Goal: Information Seeking & Learning: Learn about a topic

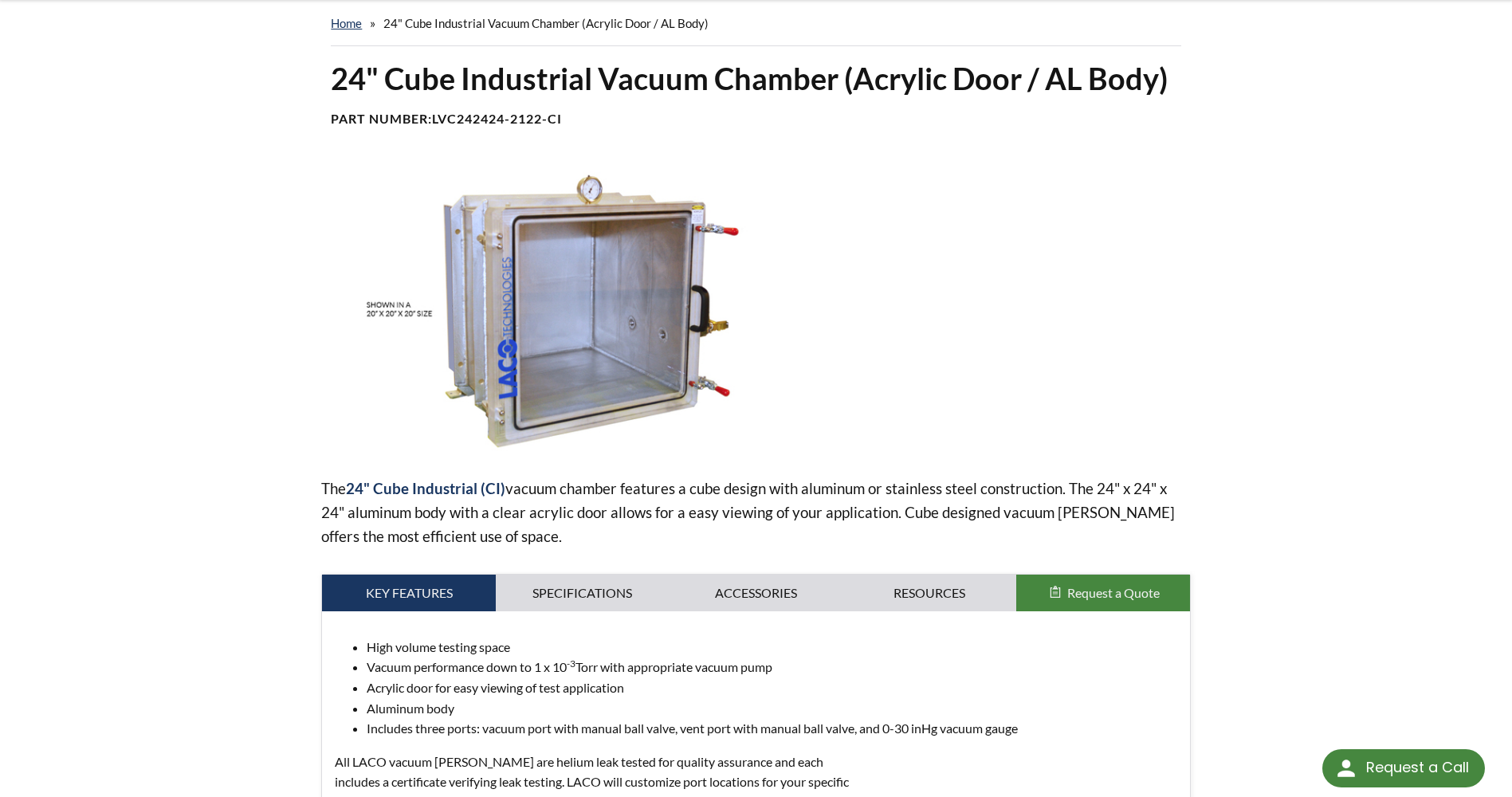
scroll to position [239, 0]
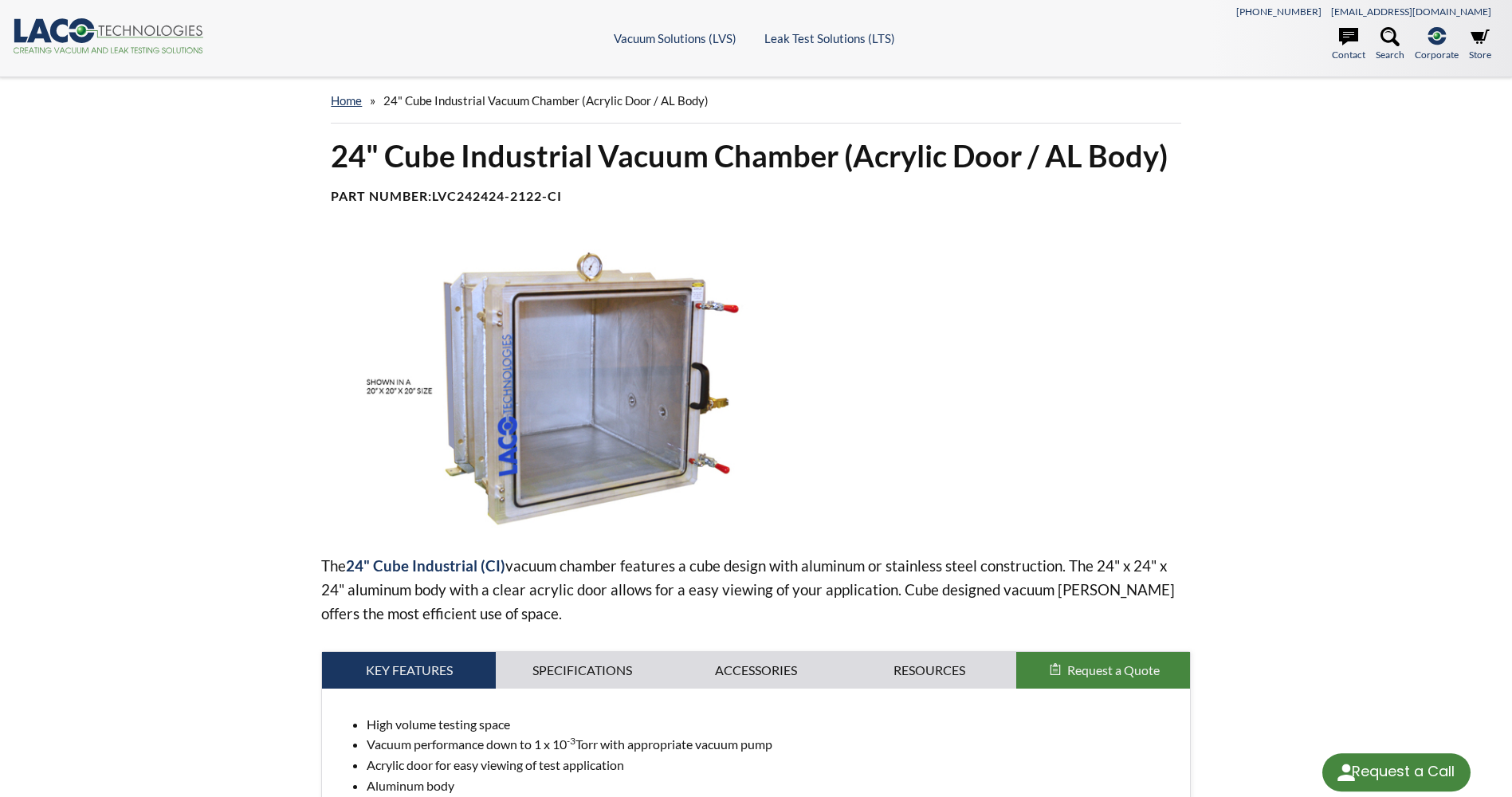
select select "Language Translate Widget"
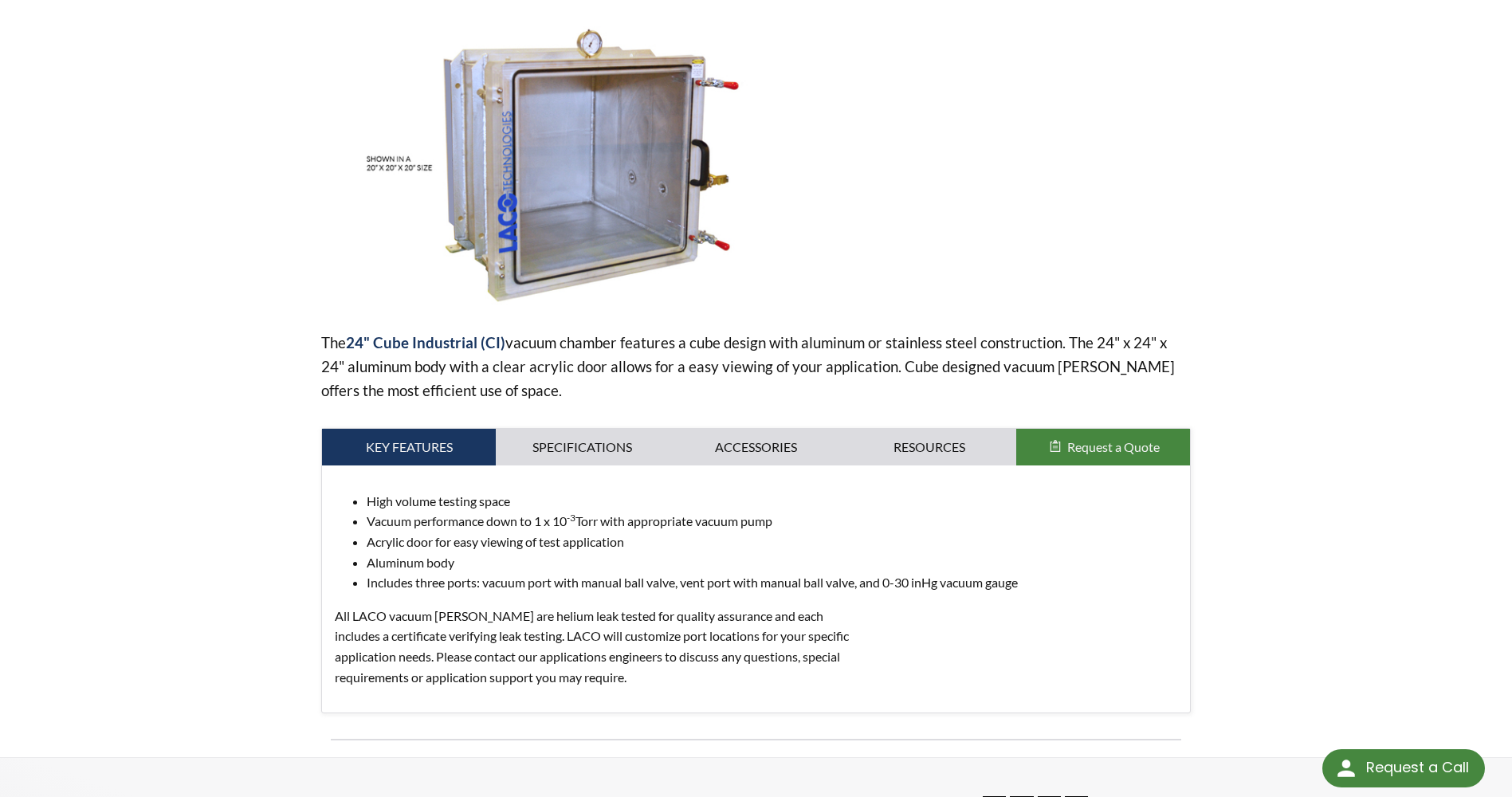
scroll to position [318, 0]
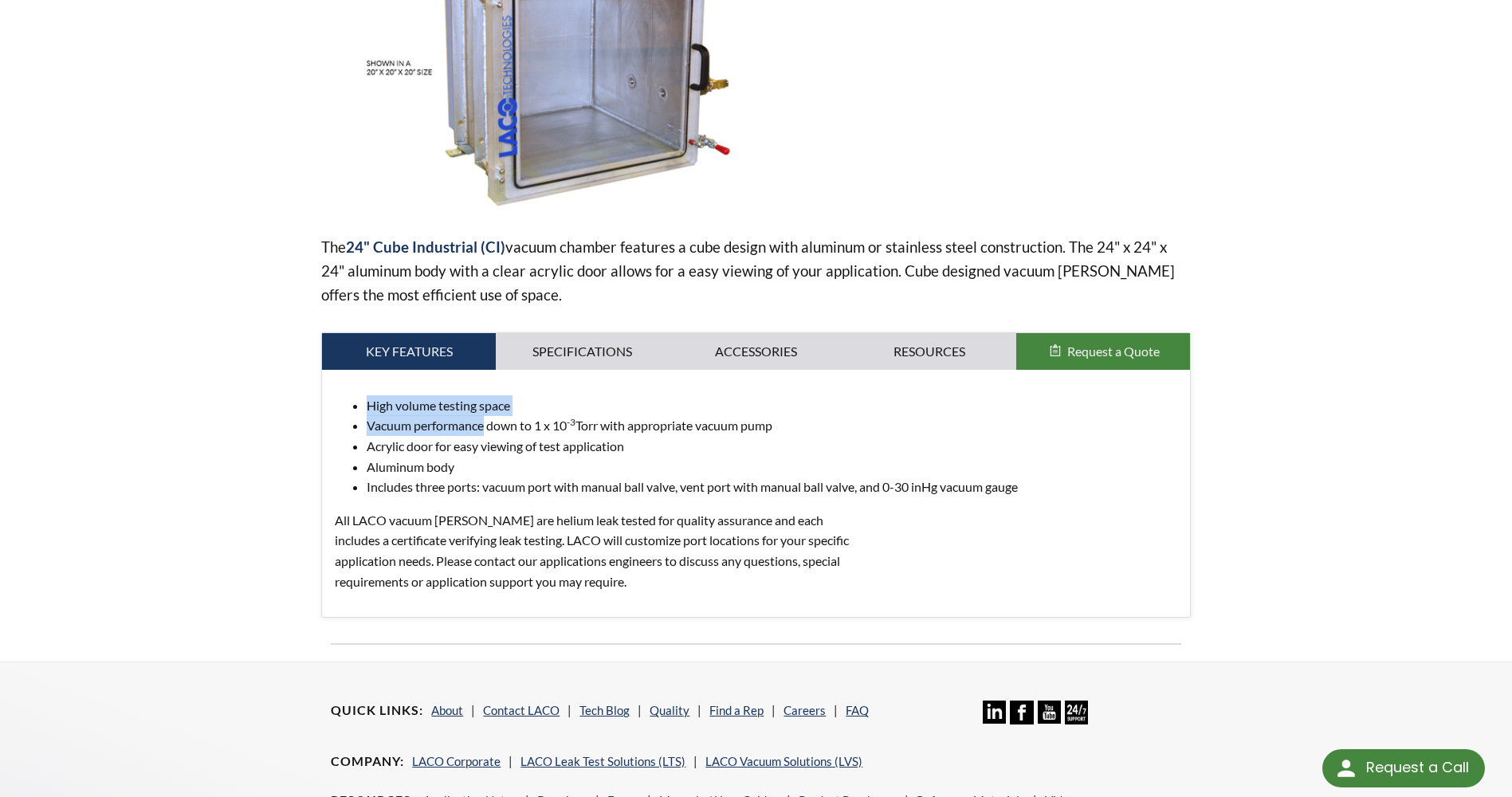
drag, startPoint x: 369, startPoint y: 408, endPoint x: 486, endPoint y: 431, distance: 119.2
click at [486, 431] on ul "High volume testing space Vacuum performance down to 1 x 10 -3 Torr with approp…" at bounding box center [756, 446] width 842 height 102
click at [486, 429] on li "Vacuum performance down to 1 x 10 -3 Torr with appropriate vacuum pump" at bounding box center [771, 426] width 810 height 20
click at [549, 345] on link "Specifications" at bounding box center [582, 351] width 174 height 36
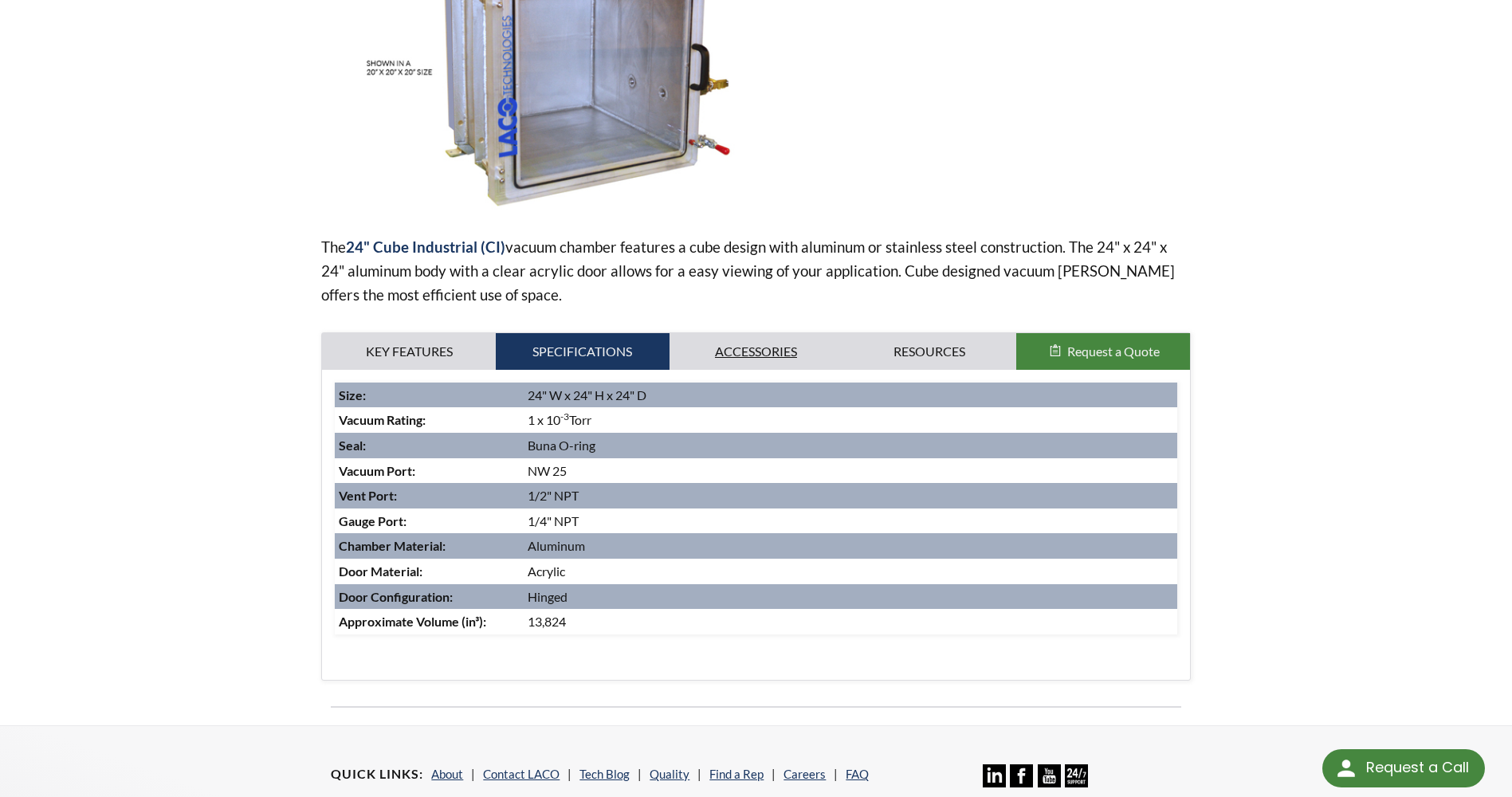
click at [716, 344] on link "Accessories" at bounding box center [756, 351] width 174 height 36
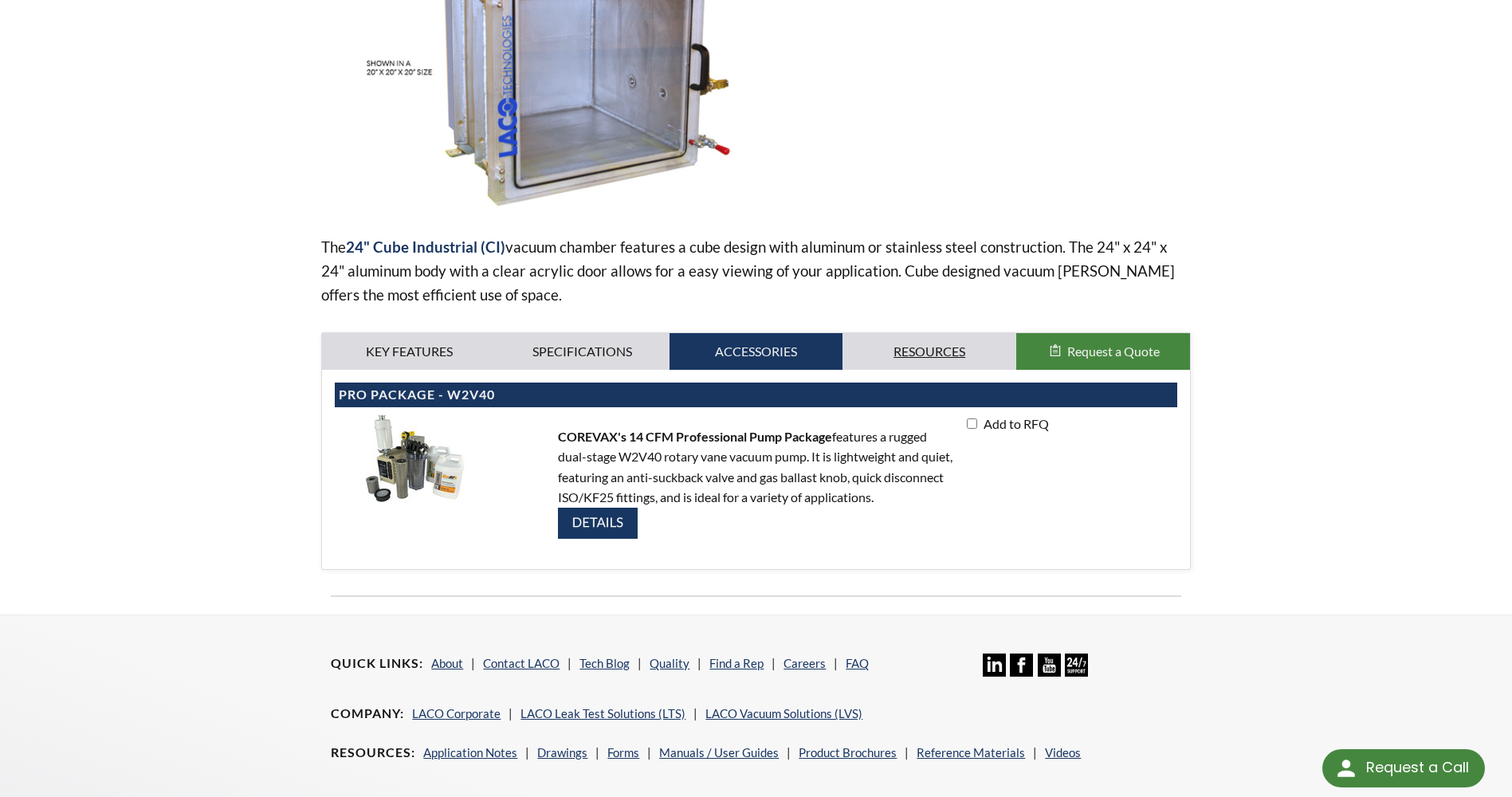
click at [936, 340] on link "Resources" at bounding box center [929, 351] width 174 height 36
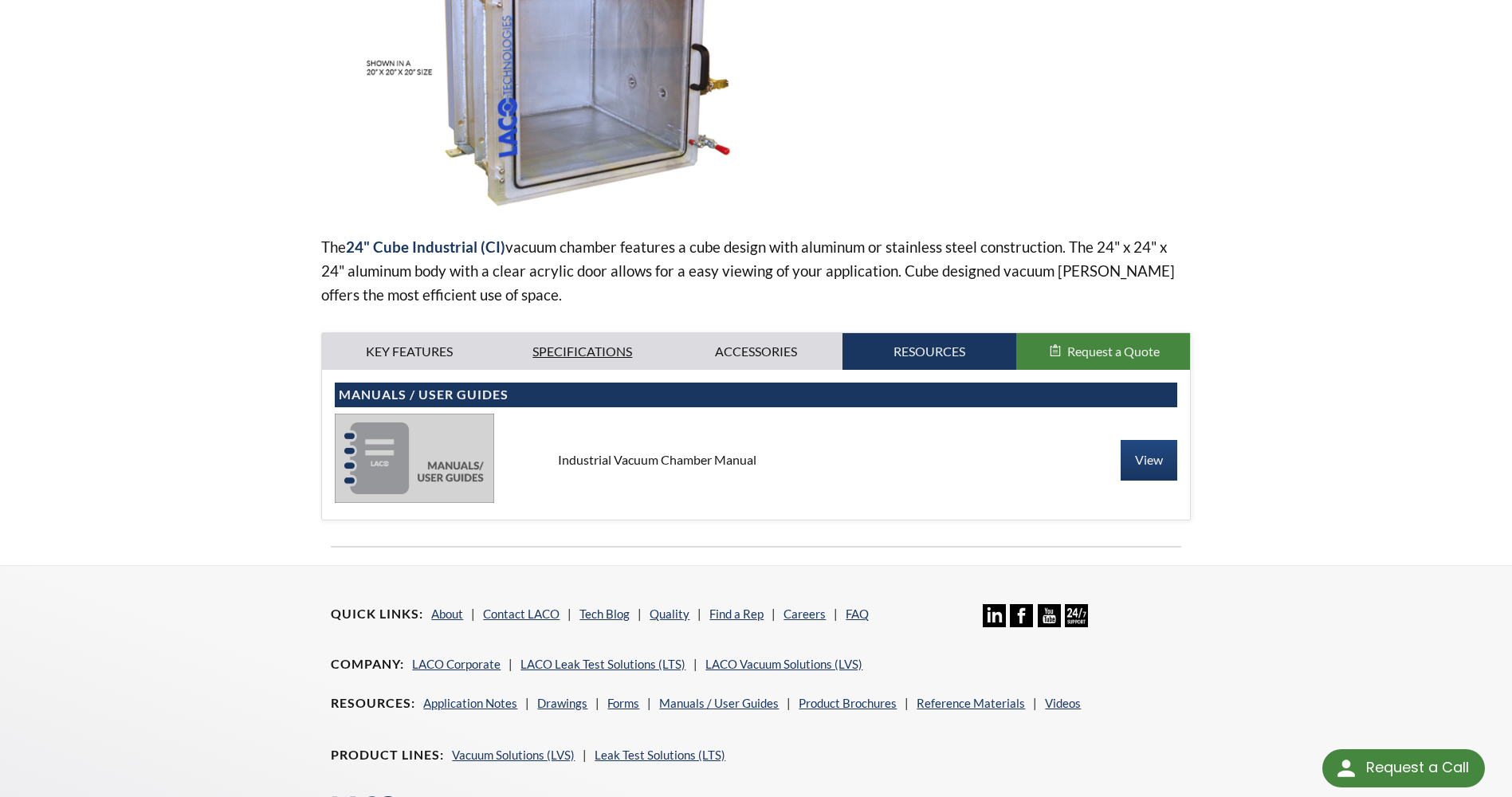
click at [627, 341] on link "Specifications" at bounding box center [582, 351] width 174 height 36
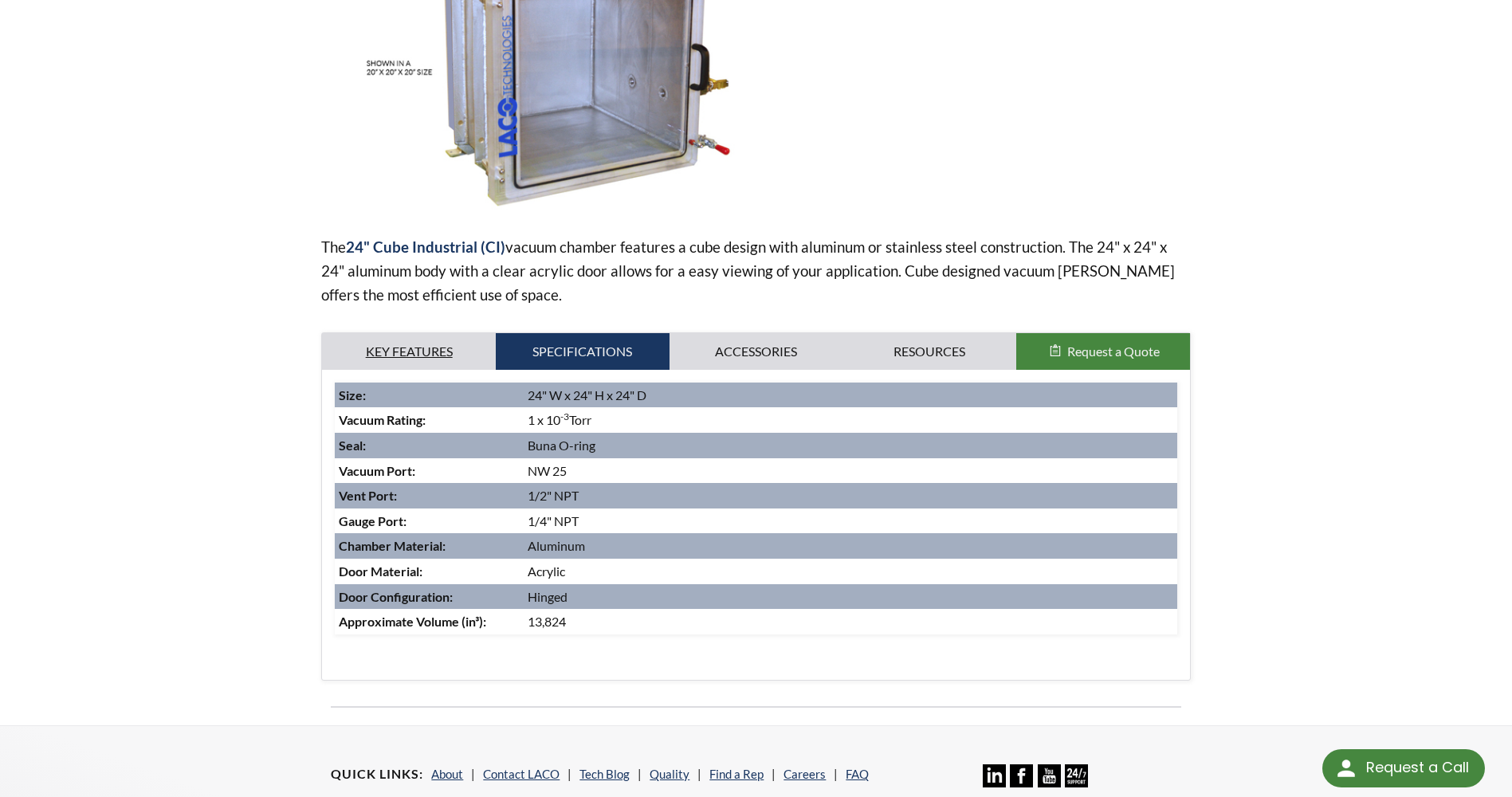
click at [442, 351] on link "Key Features" at bounding box center [409, 351] width 174 height 36
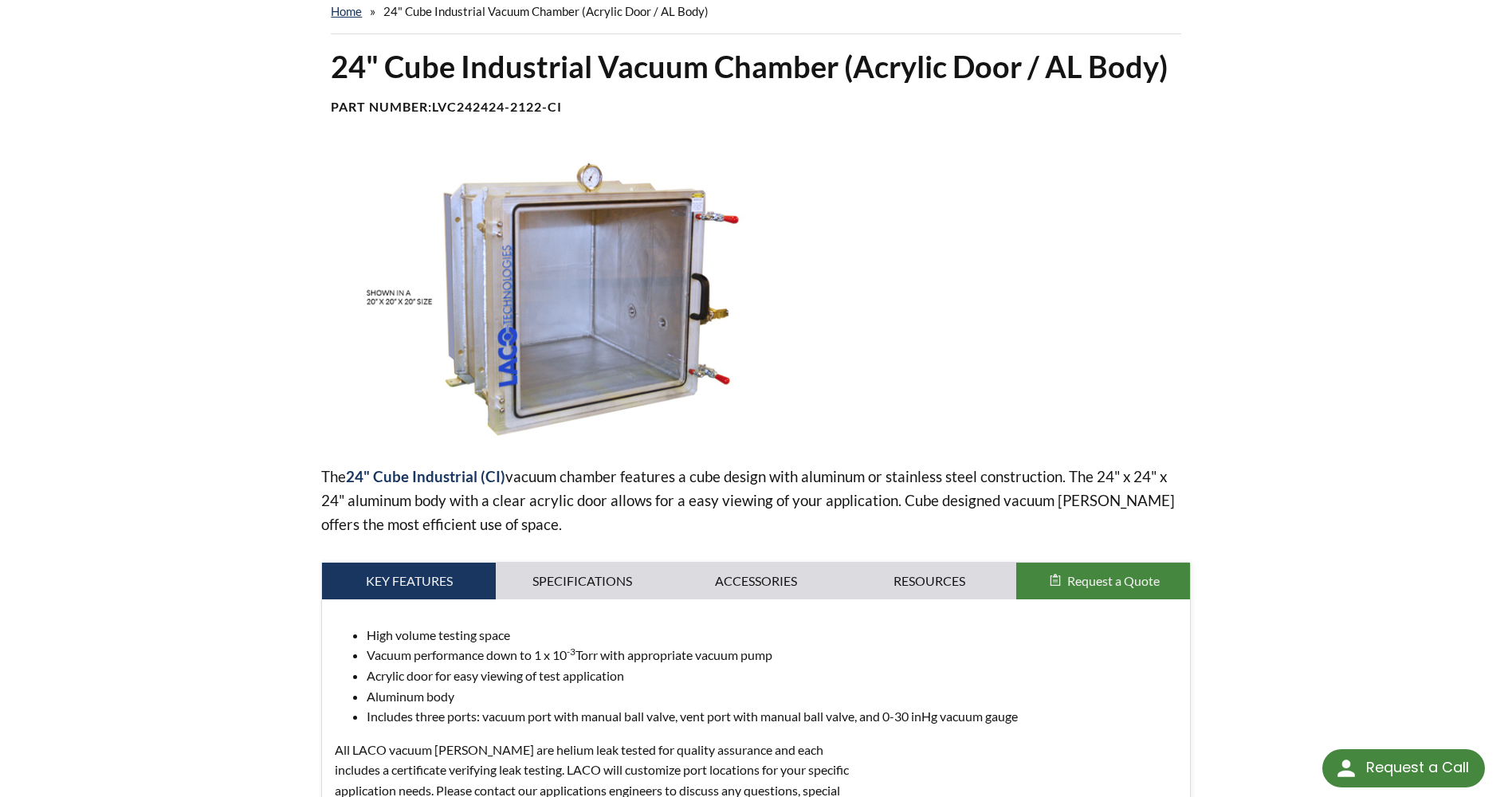
scroll to position [0, 0]
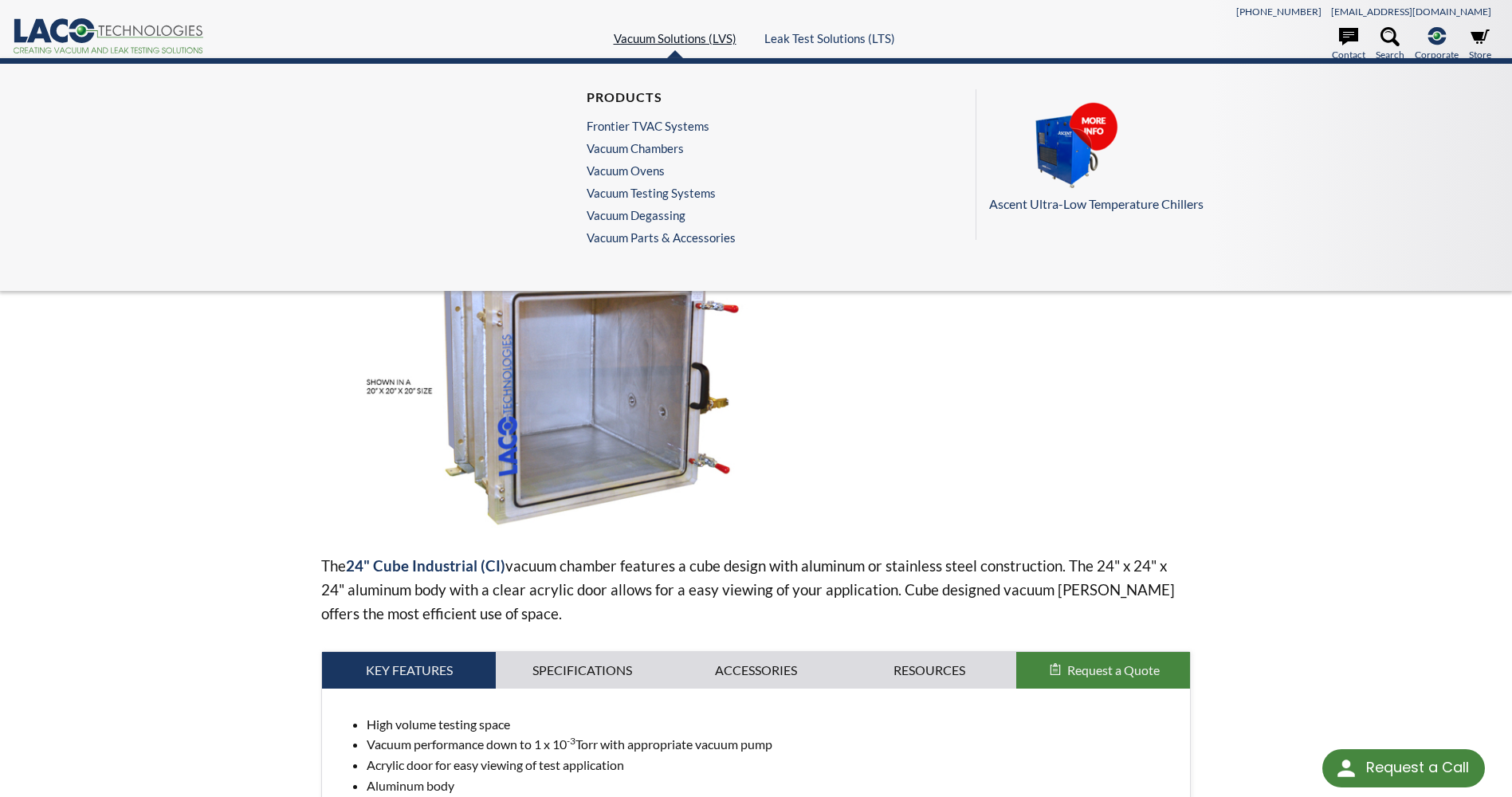
click at [693, 40] on link "Vacuum Solutions (LVS)" at bounding box center [675, 37] width 123 height 14
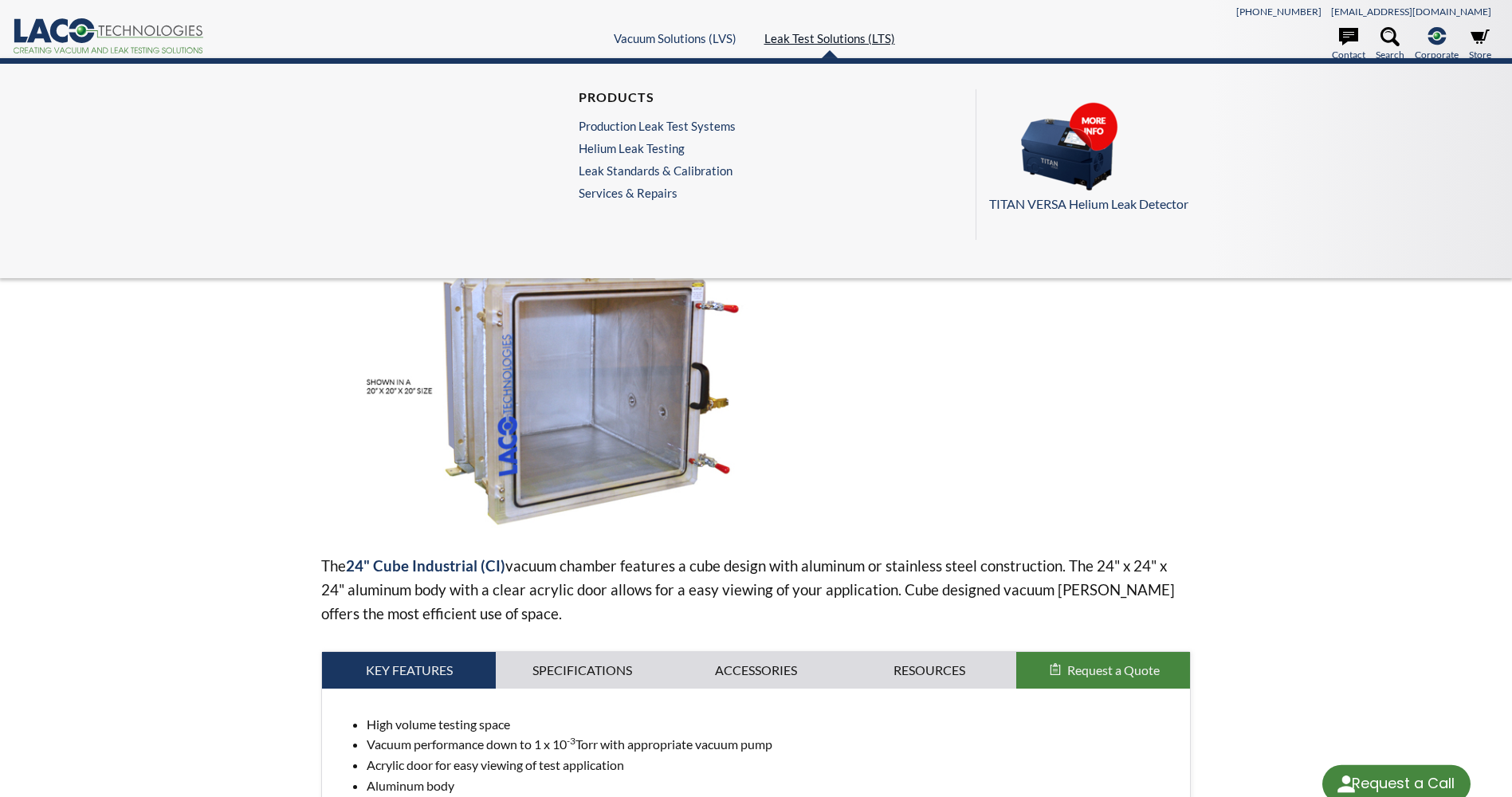
select select "Language Translate Widget"
click at [674, 129] on link "Production Leak Test Systems" at bounding box center [657, 126] width 157 height 14
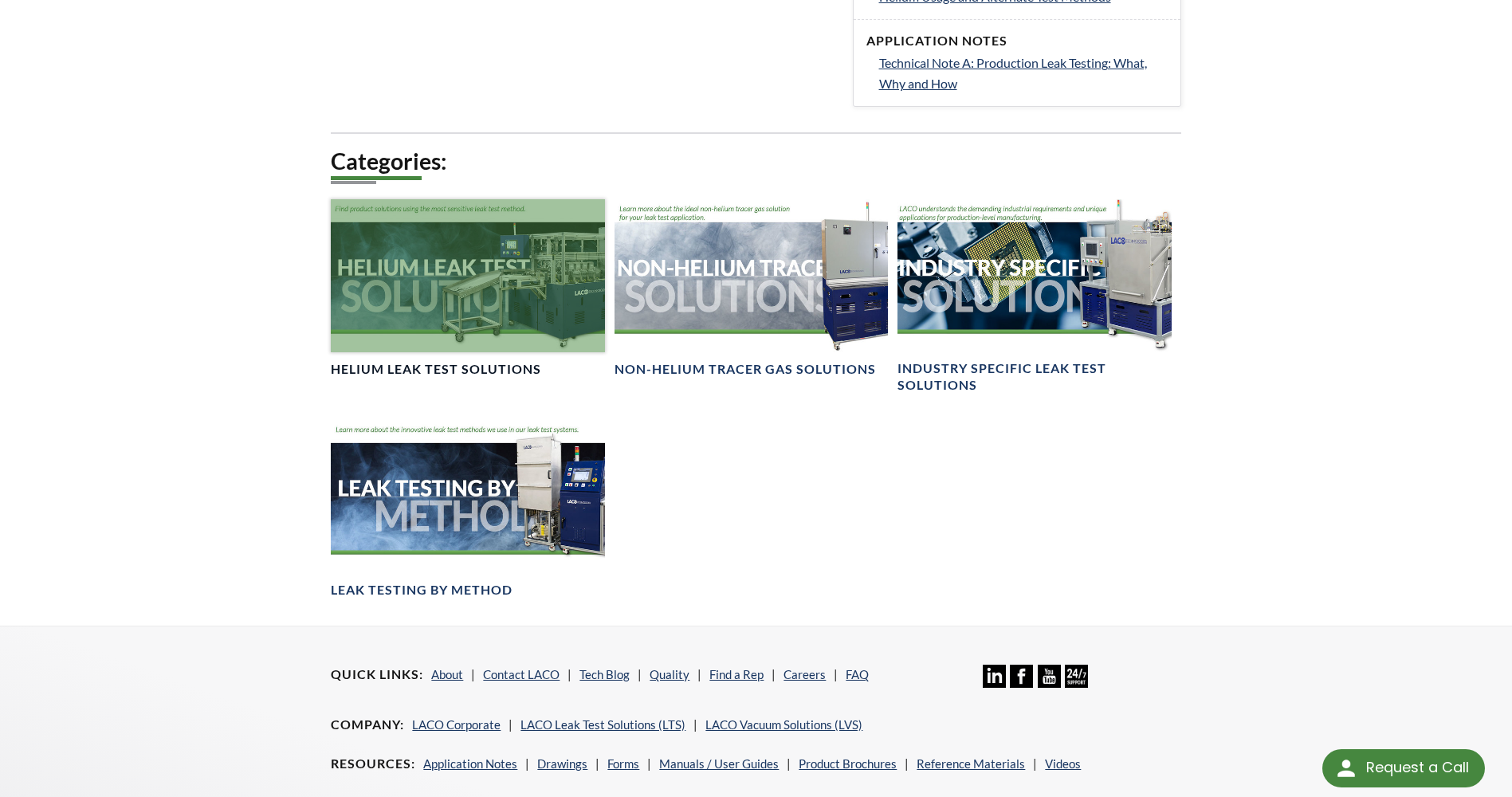
scroll to position [1115, 0]
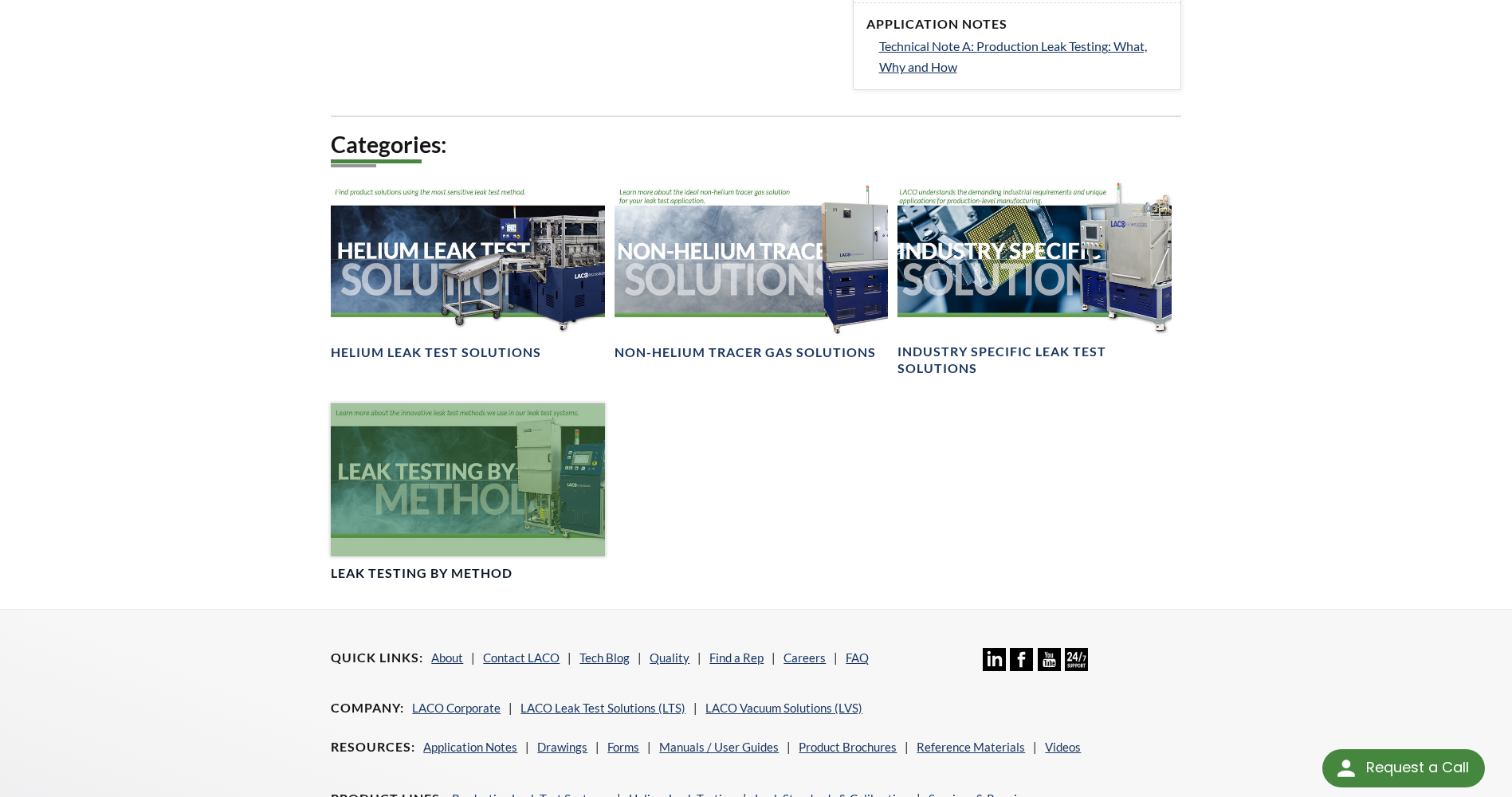
click at [524, 488] on div at bounding box center [468, 480] width 274 height 154
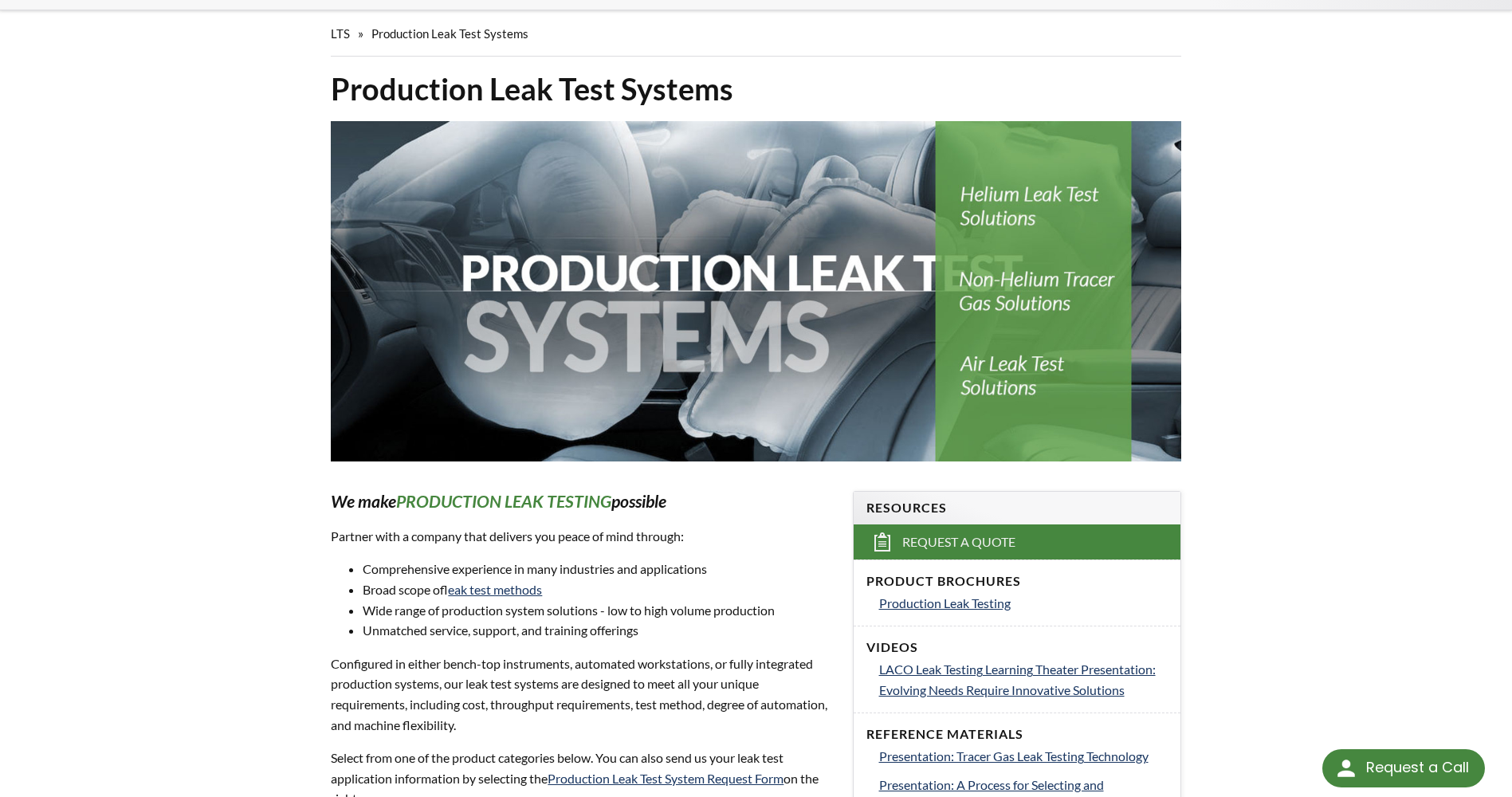
scroll to position [0, 0]
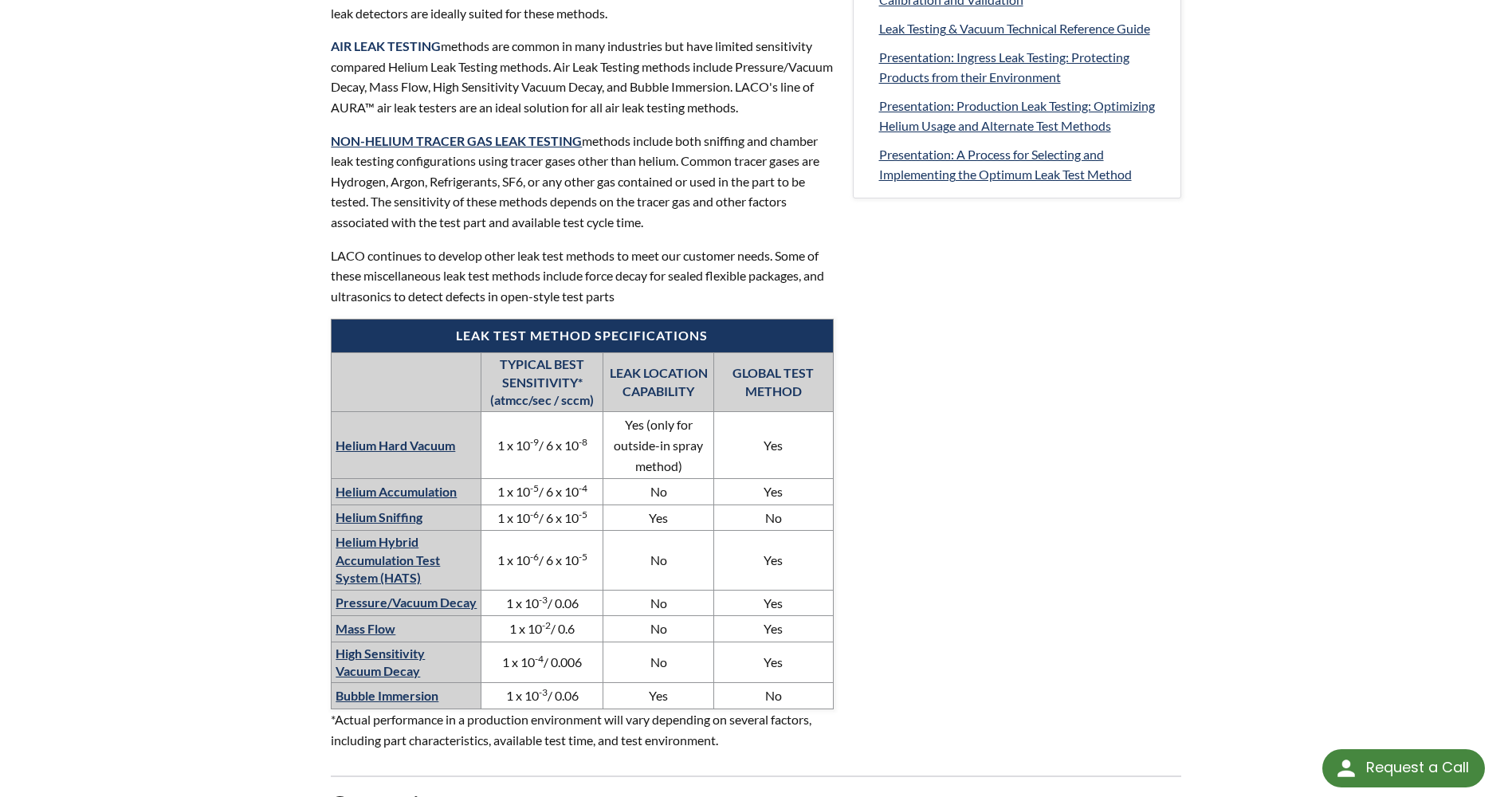
scroll to position [717, 0]
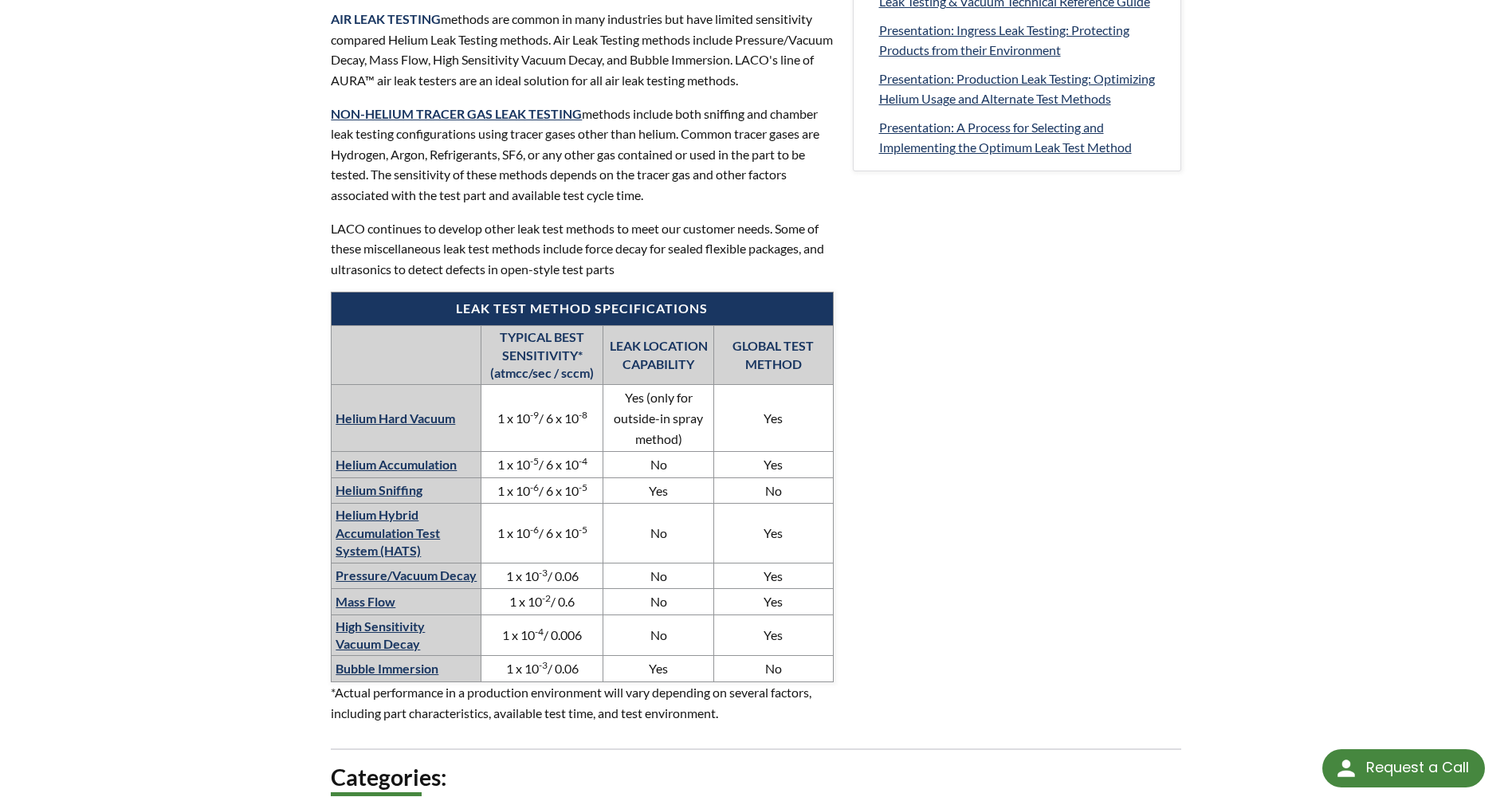
click at [429, 676] on link "Bubble Immersion" at bounding box center [387, 668] width 102 height 15
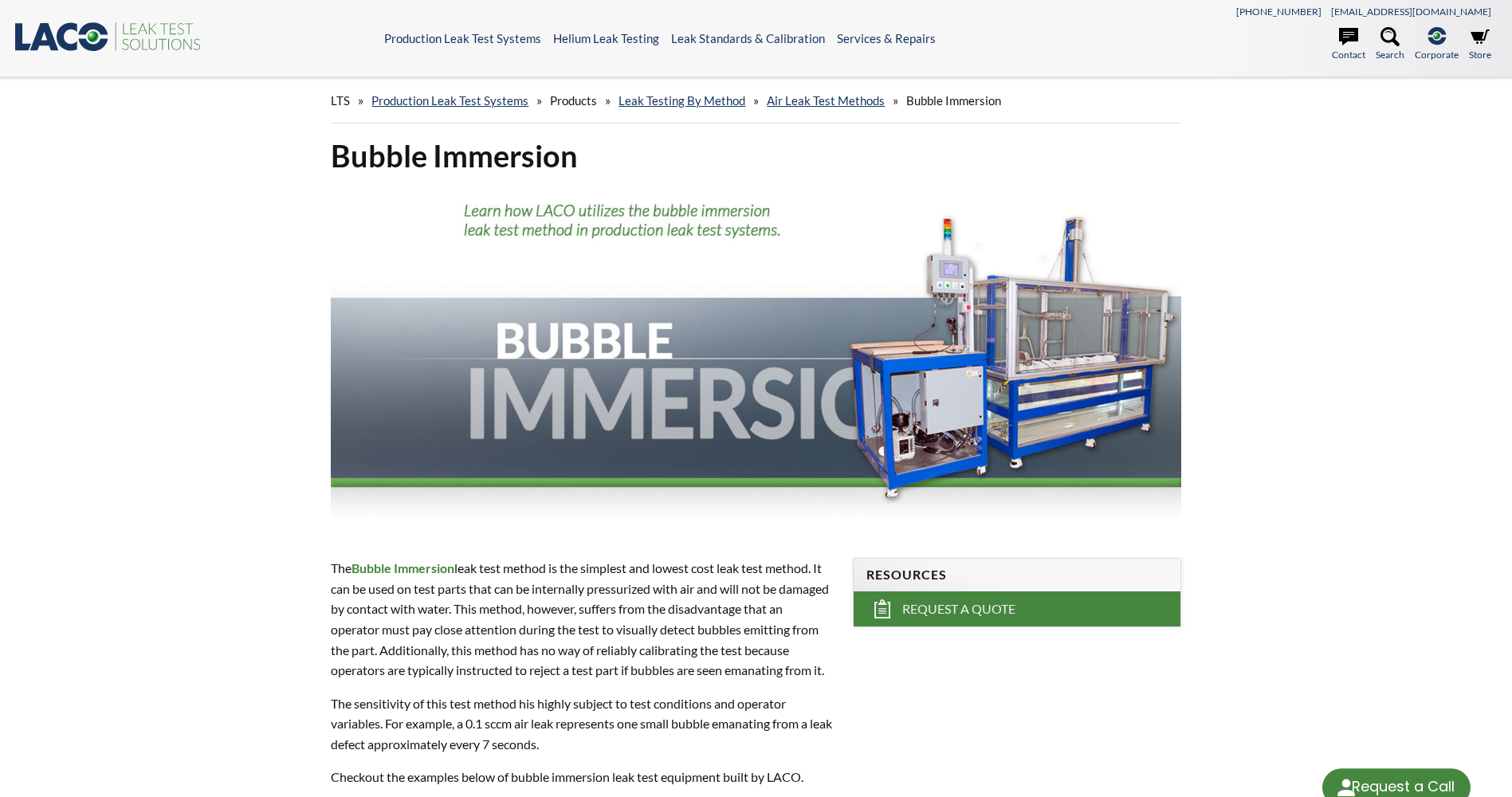
select select "Language Translate Widget"
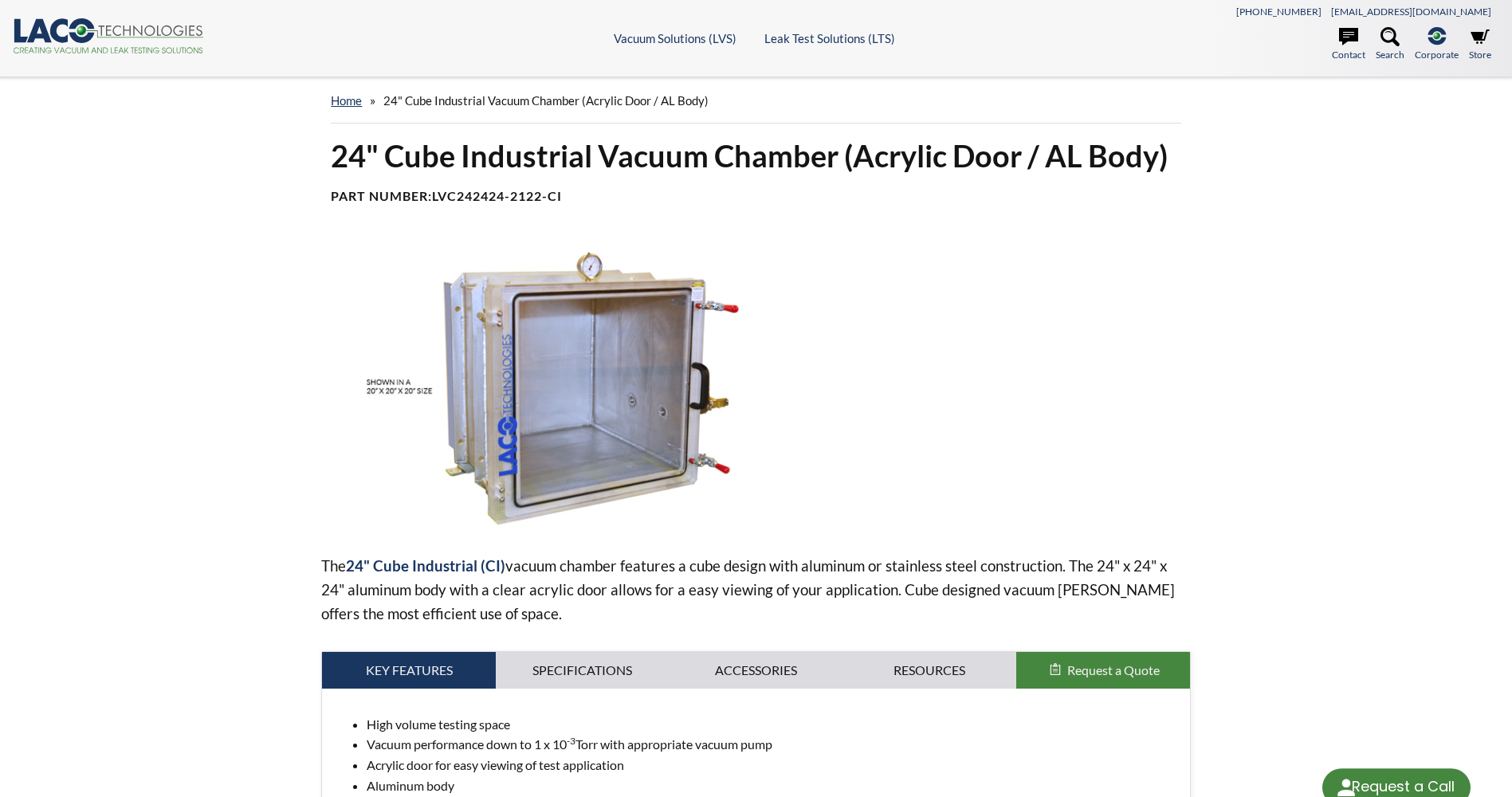
select select "Language Translate Widget"
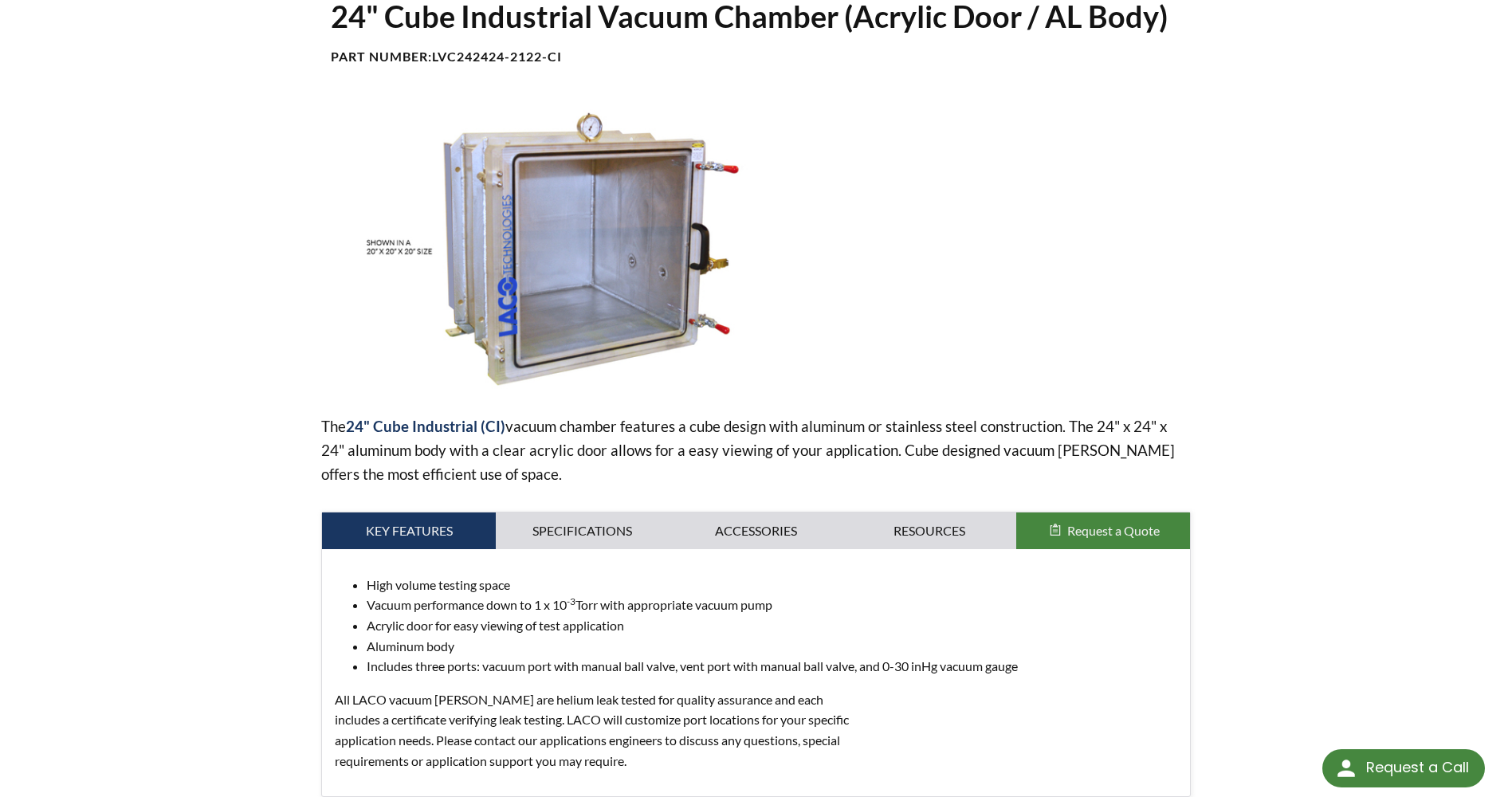
scroll to position [398, 0]
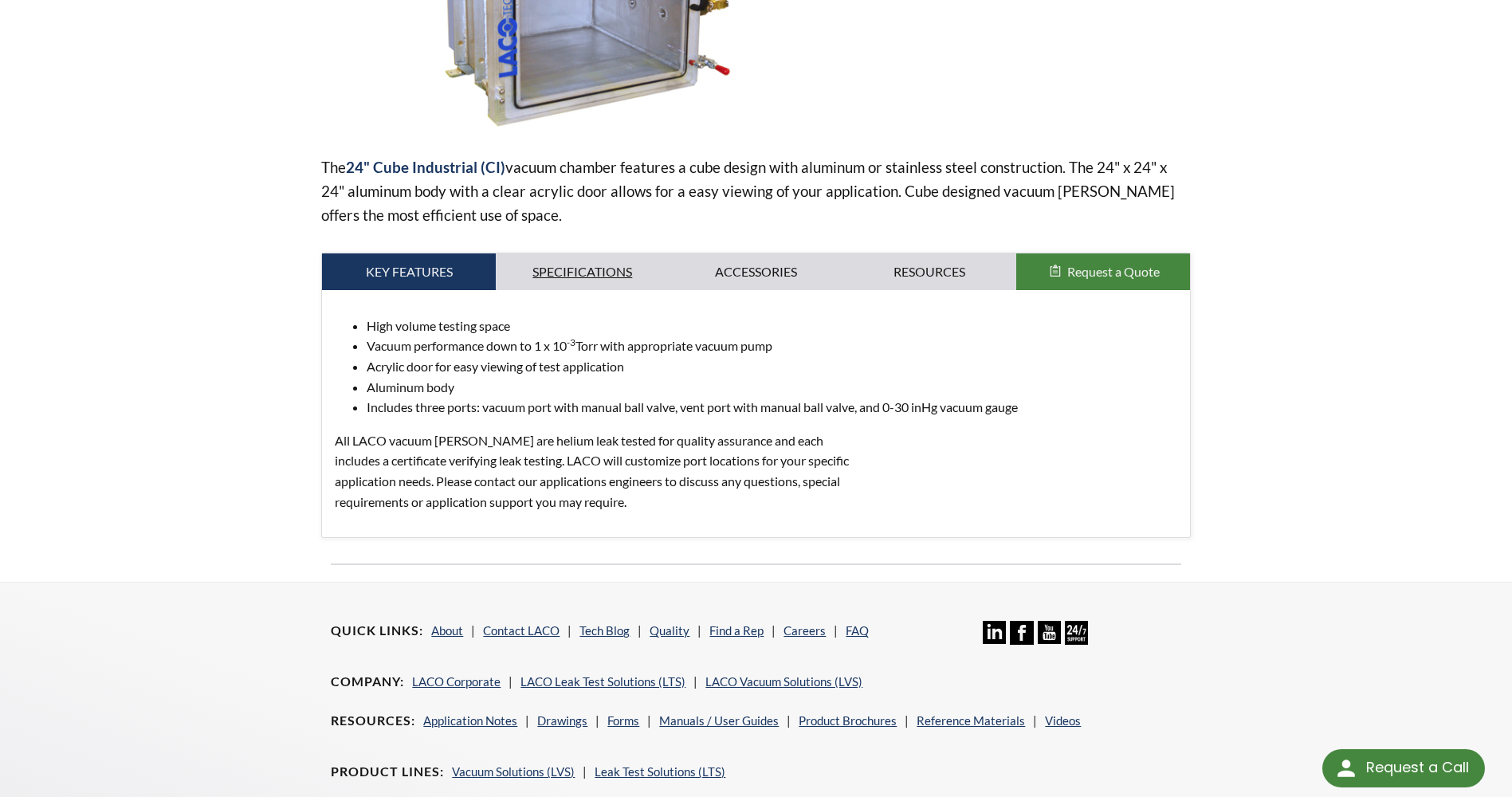
click at [645, 263] on link "Specifications" at bounding box center [582, 271] width 174 height 36
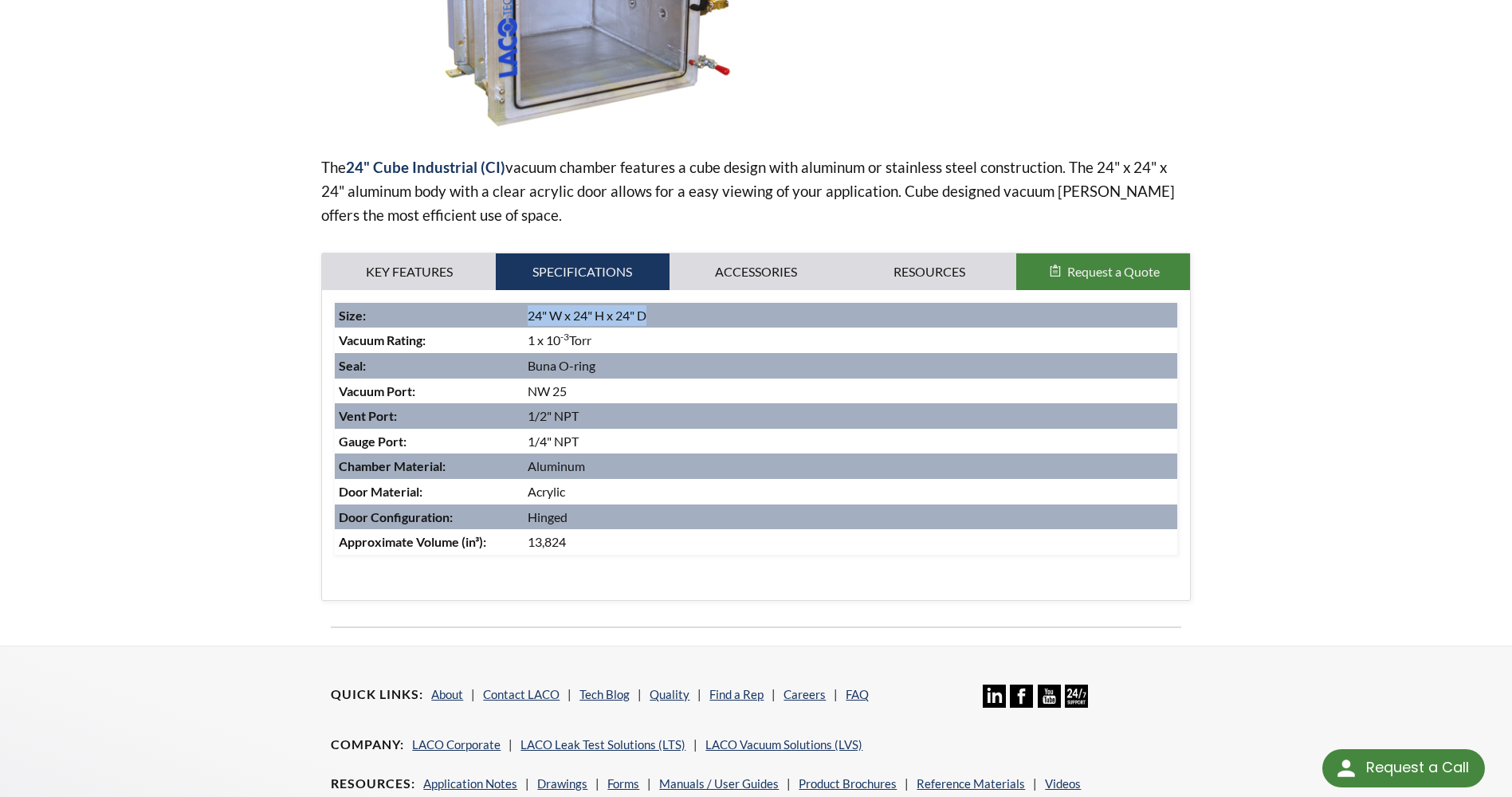
drag, startPoint x: 529, startPoint y: 310, endPoint x: 690, endPoint y: 311, distance: 161.0
click at [690, 311] on td "24" W x 24" H x 24" D" at bounding box center [851, 315] width 654 height 25
click at [757, 281] on link "Accessories" at bounding box center [756, 271] width 174 height 36
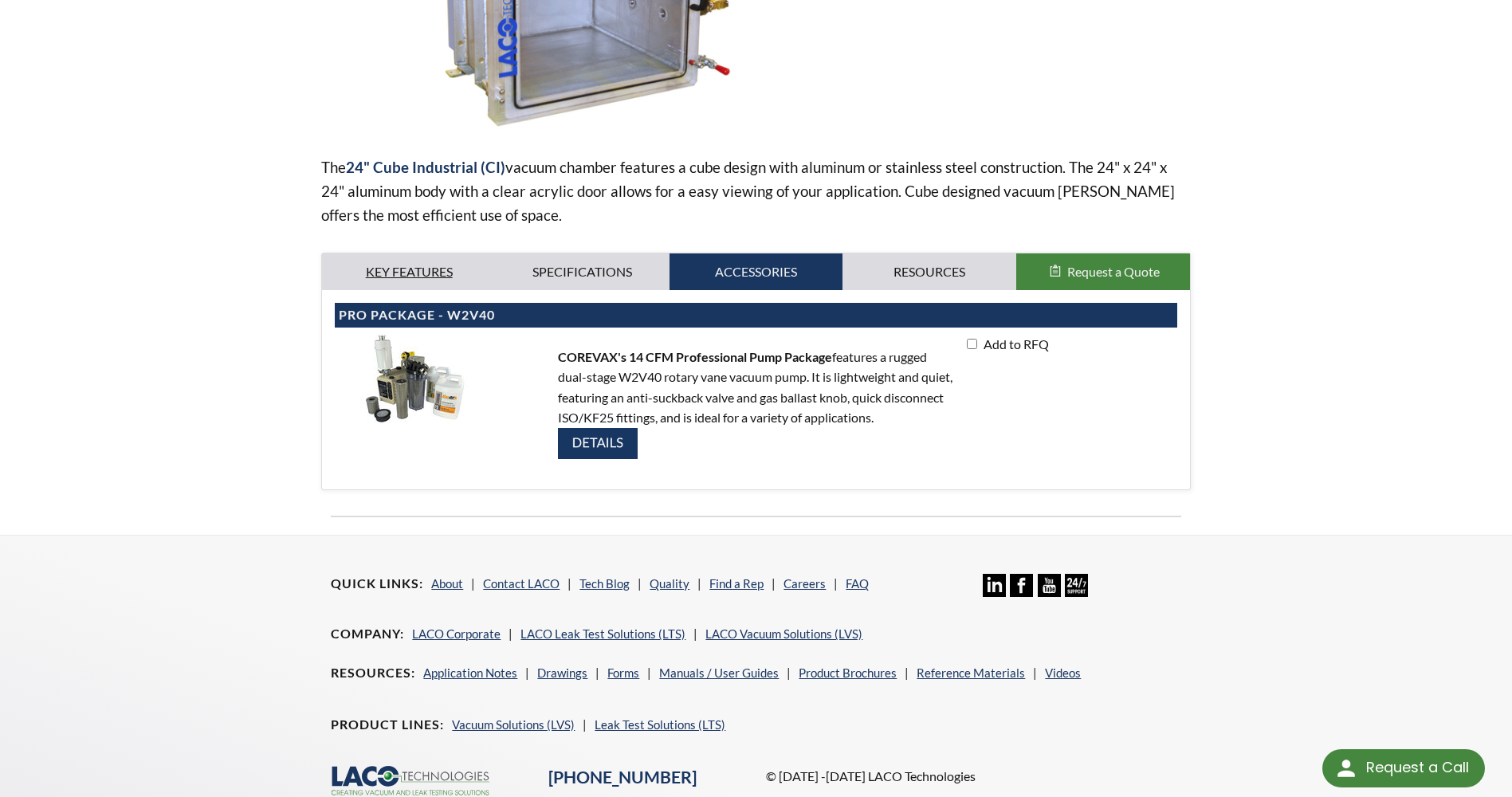
click at [436, 273] on link "Key Features" at bounding box center [409, 271] width 174 height 36
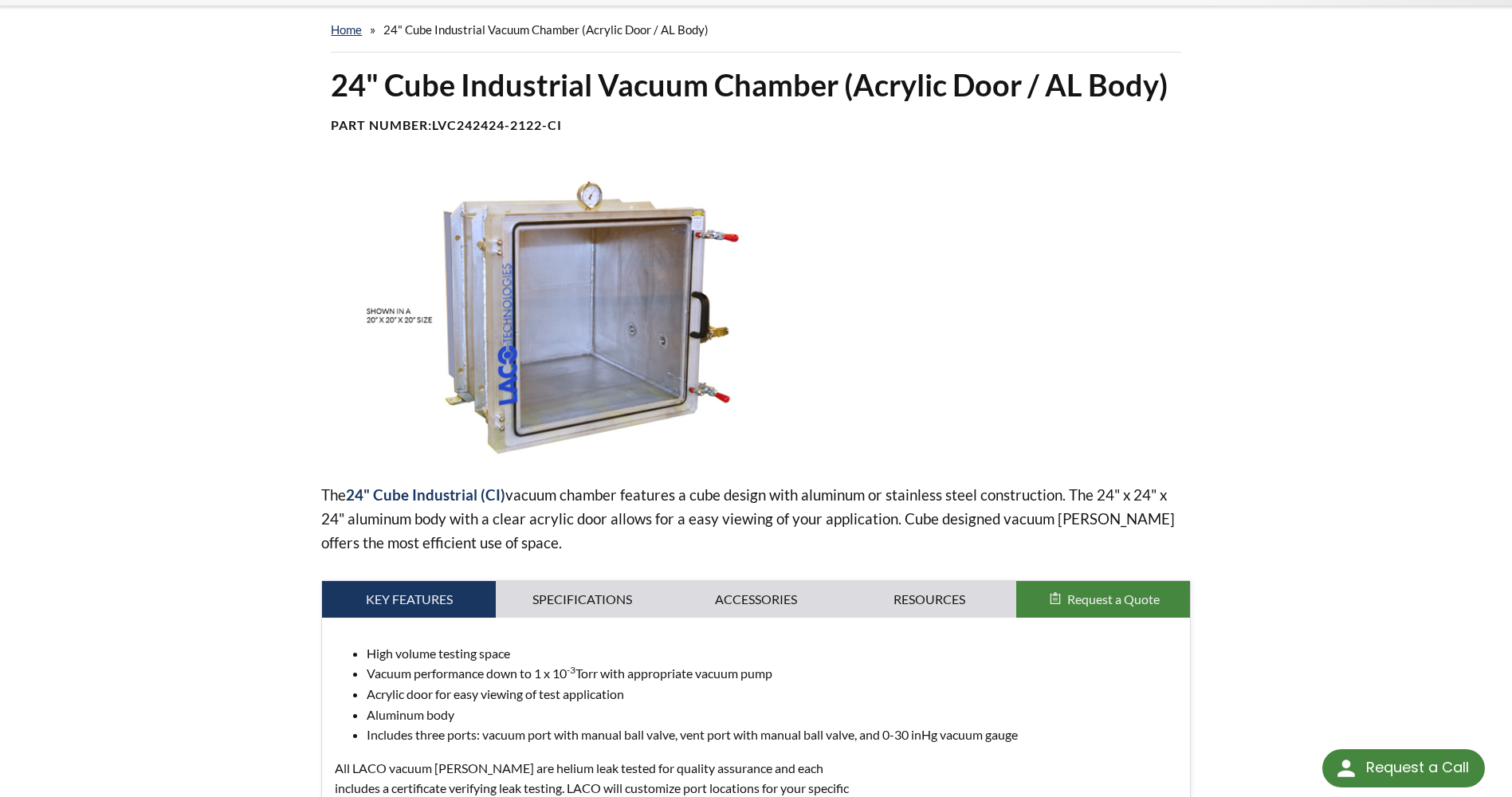
scroll to position [0, 0]
